Goal: Transaction & Acquisition: Purchase product/service

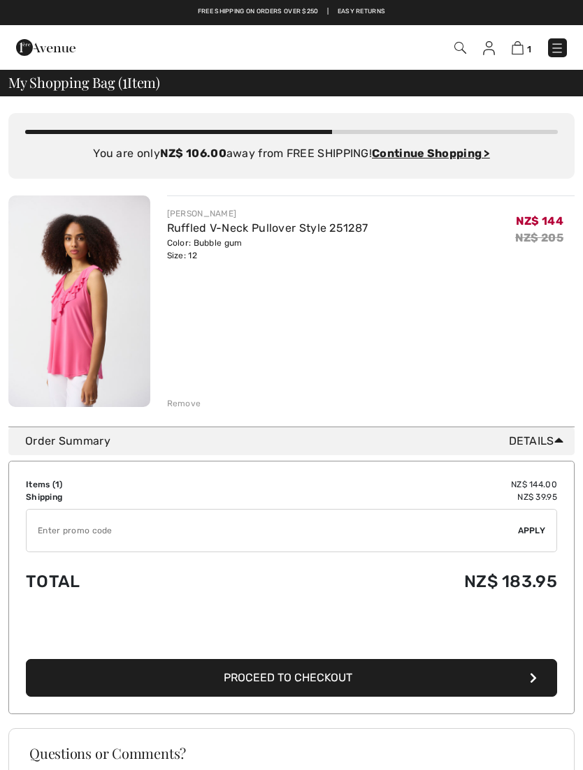
click at [185, 407] on div "Remove" at bounding box center [184, 403] width 34 height 13
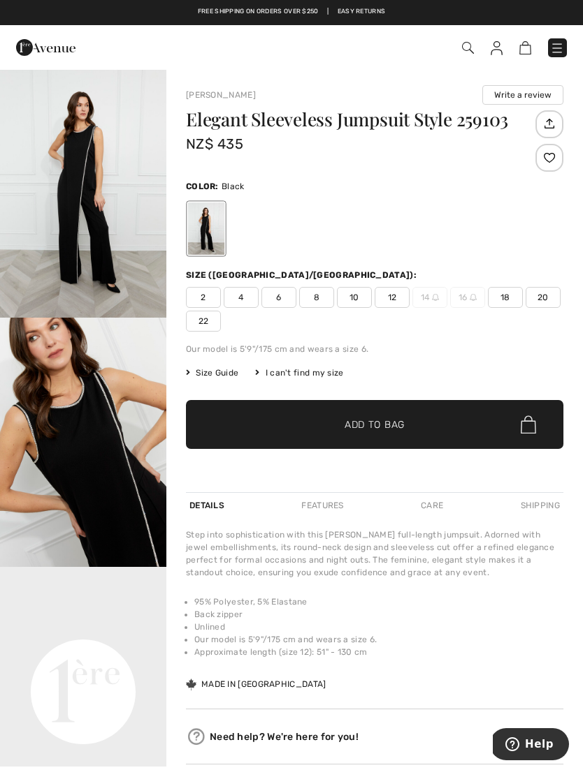
click at [397, 291] on span "12" at bounding box center [391, 297] width 35 height 21
click at [386, 416] on span "✔ Added to Bag Add to Bag" at bounding box center [374, 424] width 377 height 49
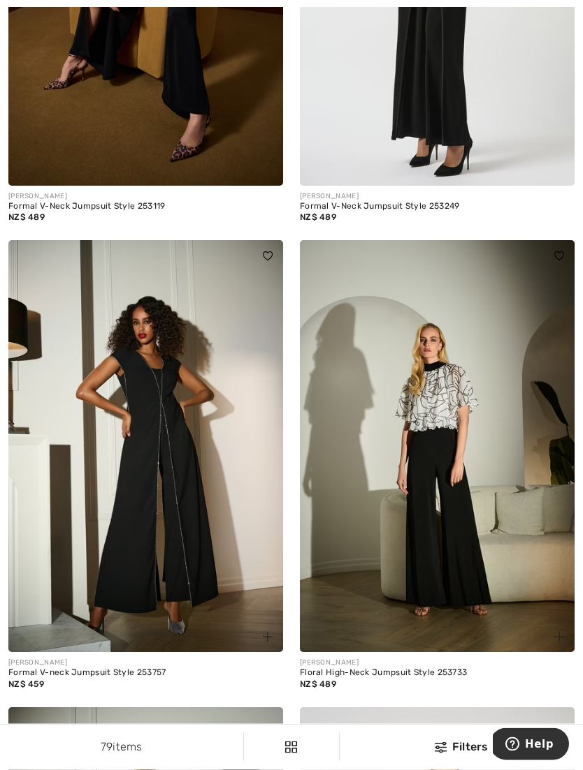
scroll to position [3333, 0]
click at [111, 668] on div "Formal V-neck Jumpsuit Style 253757" at bounding box center [145, 673] width 275 height 10
click at [170, 471] on img at bounding box center [145, 446] width 275 height 412
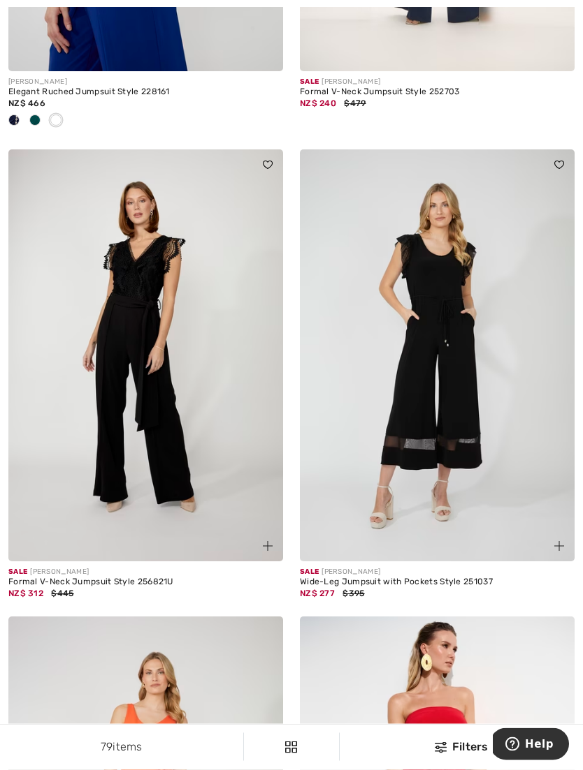
scroll to position [4847, 0]
click at [105, 578] on div "Formal V-Neck Jumpsuit Style 256821U" at bounding box center [145, 583] width 275 height 10
click at [149, 354] on img at bounding box center [145, 355] width 275 height 412
